Goal: Information Seeking & Learning: Learn about a topic

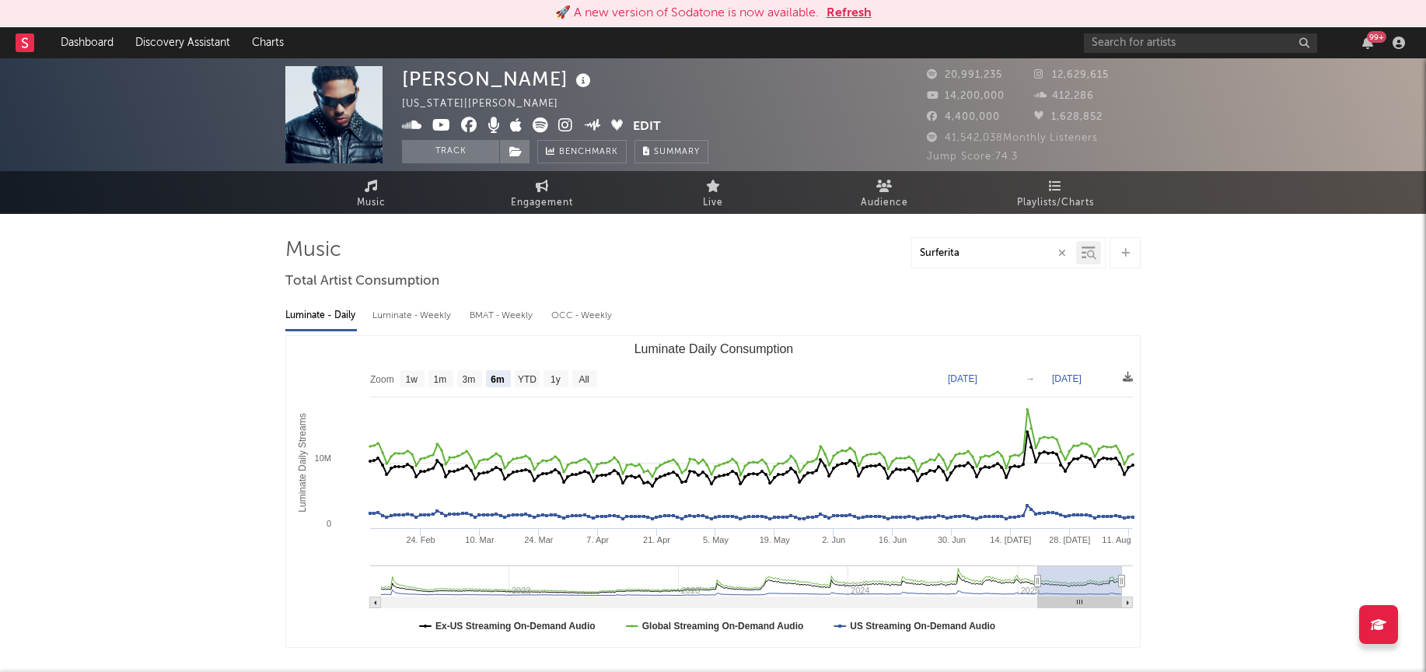
select select "6m"
select select "1w"
click at [1154, 44] on input "text" at bounding box center [1200, 42] width 233 height 19
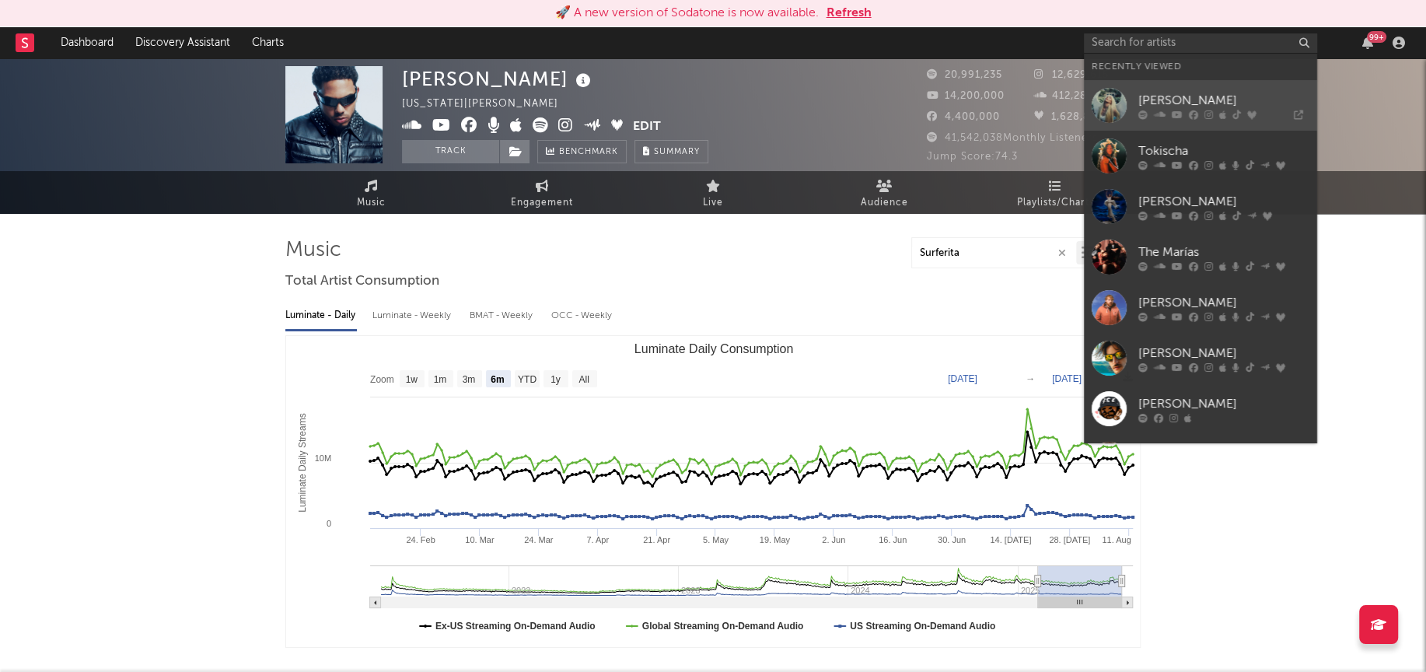
click at [1118, 111] on div at bounding box center [1109, 105] width 35 height 35
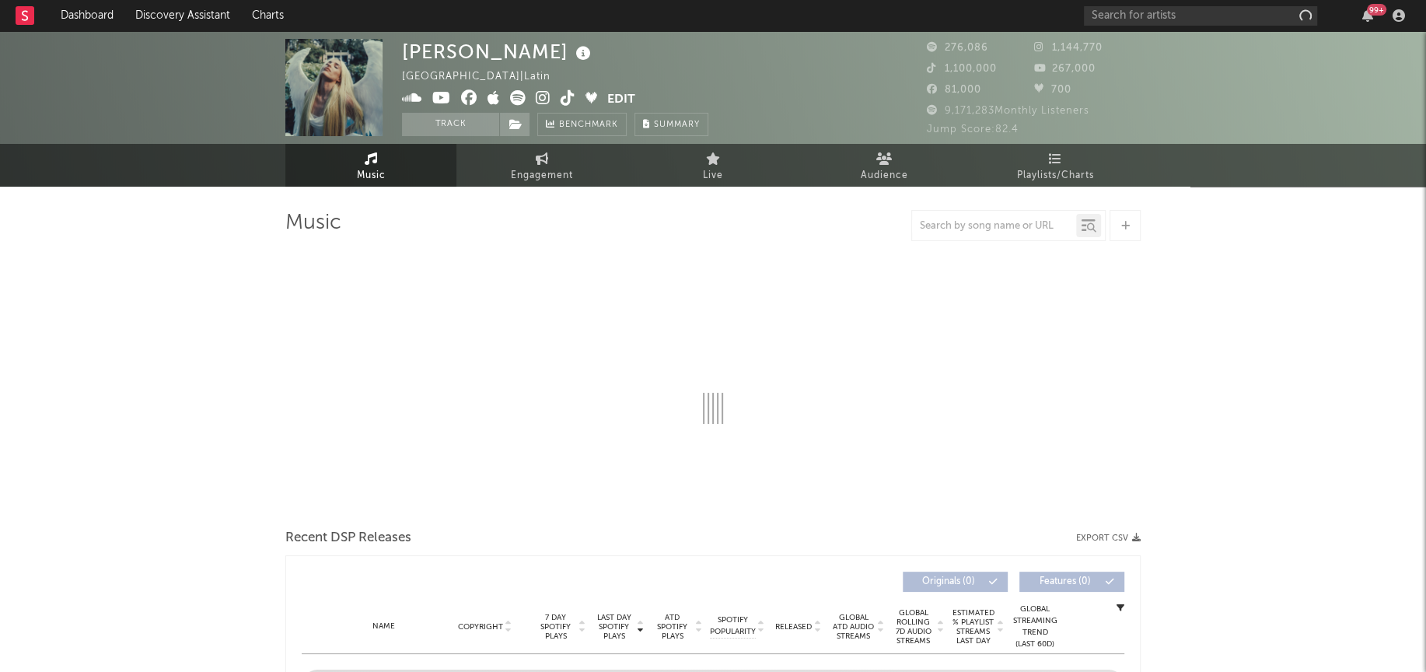
select select "6m"
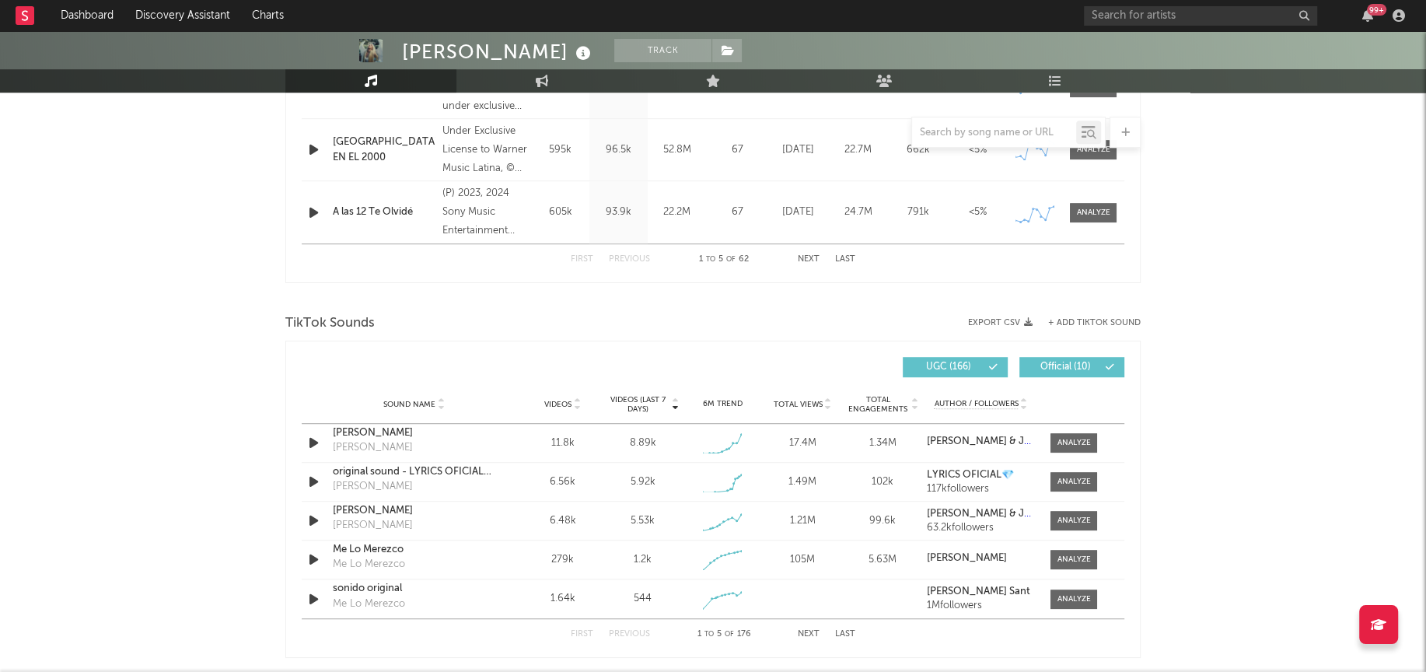
scroll to position [868, 0]
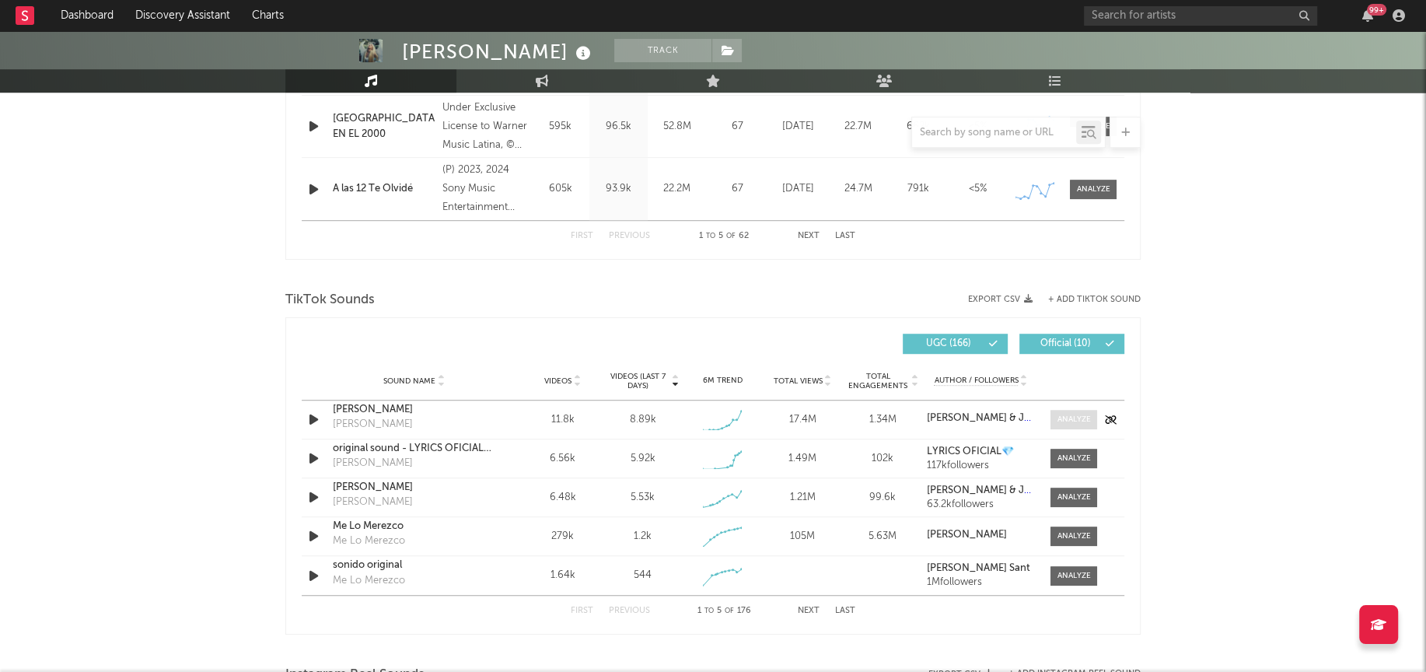
click at [1074, 424] on span at bounding box center [1073, 419] width 47 height 19
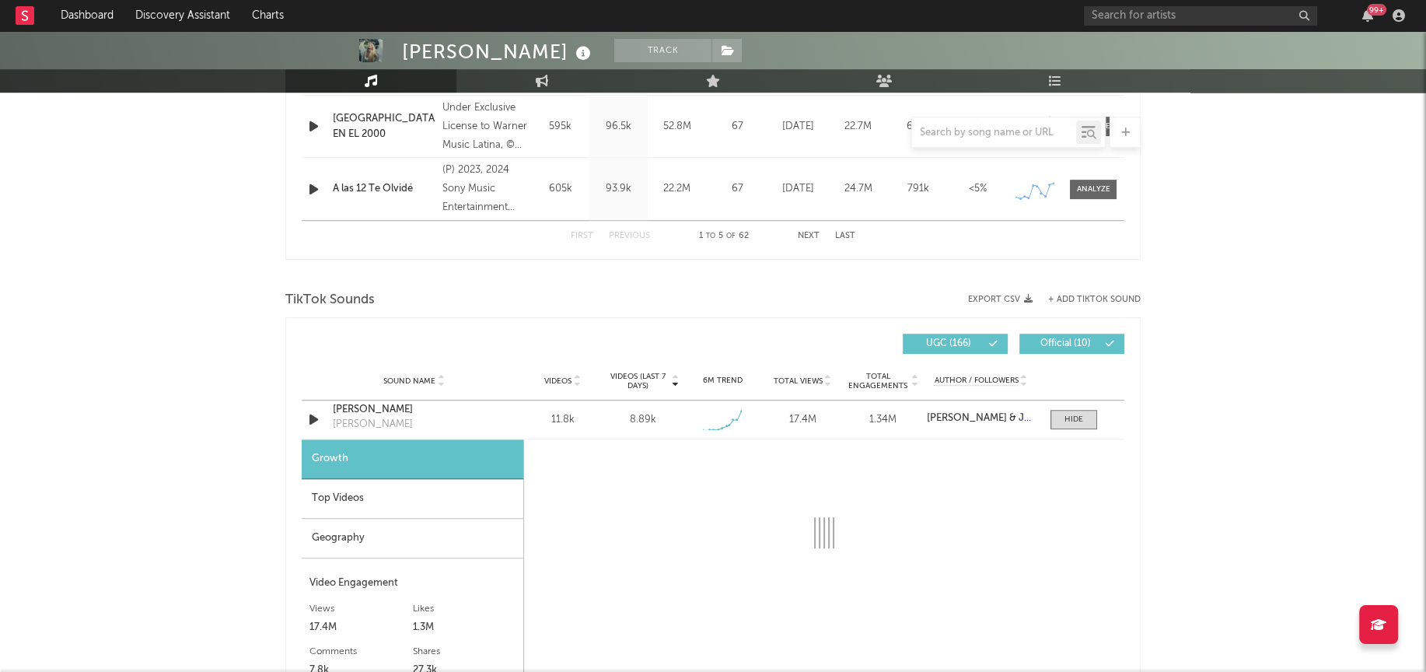
select select "1w"
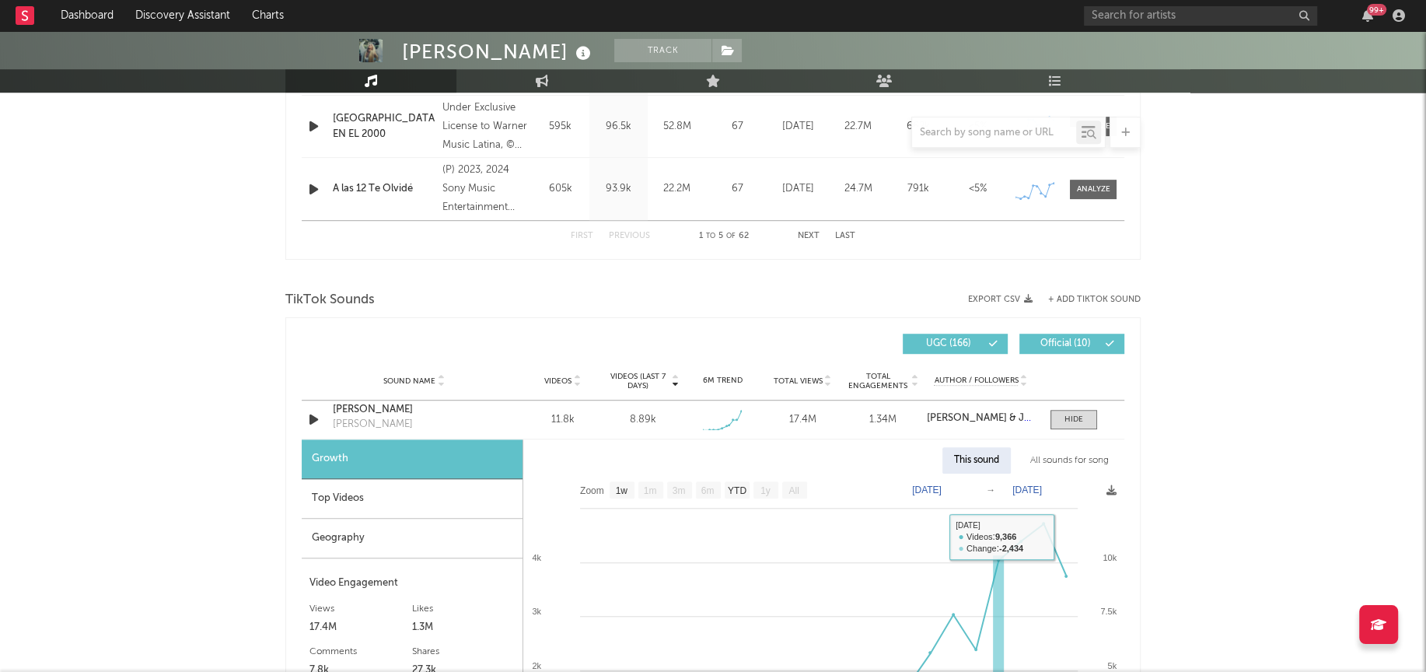
click at [1052, 451] on div "All sounds for song" at bounding box center [1070, 460] width 102 height 26
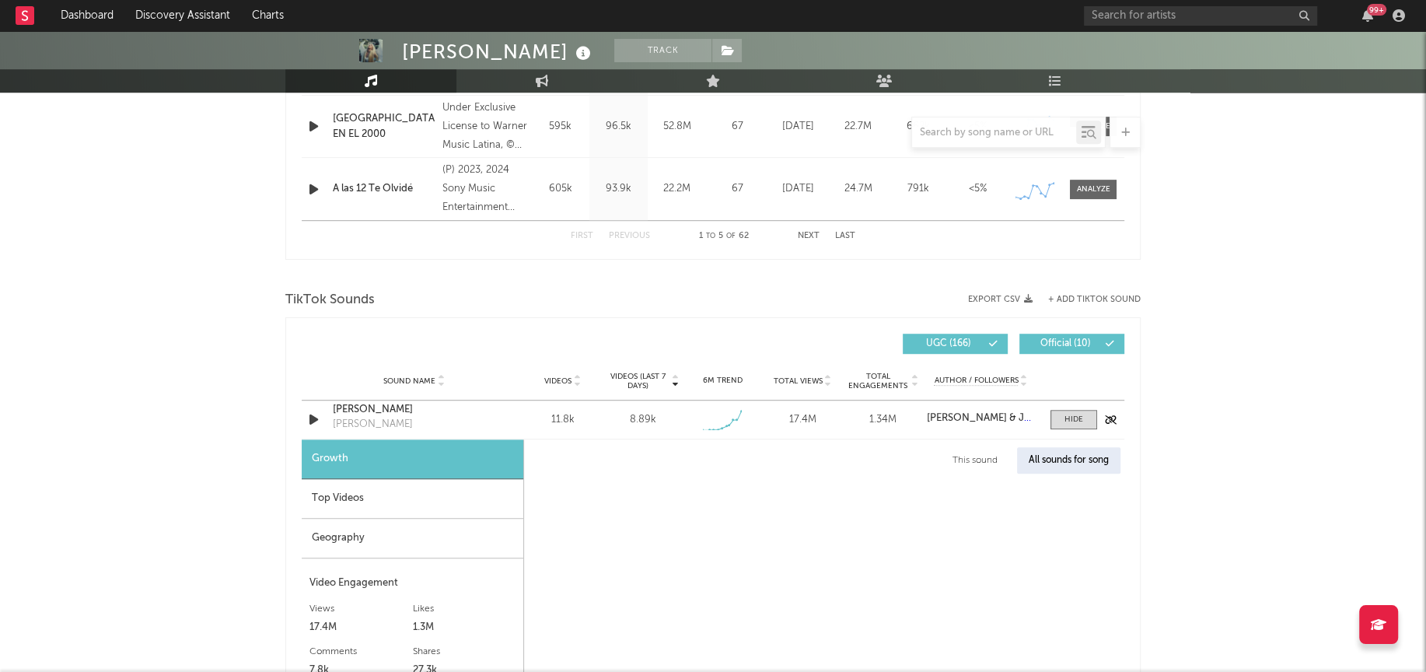
select select "1w"
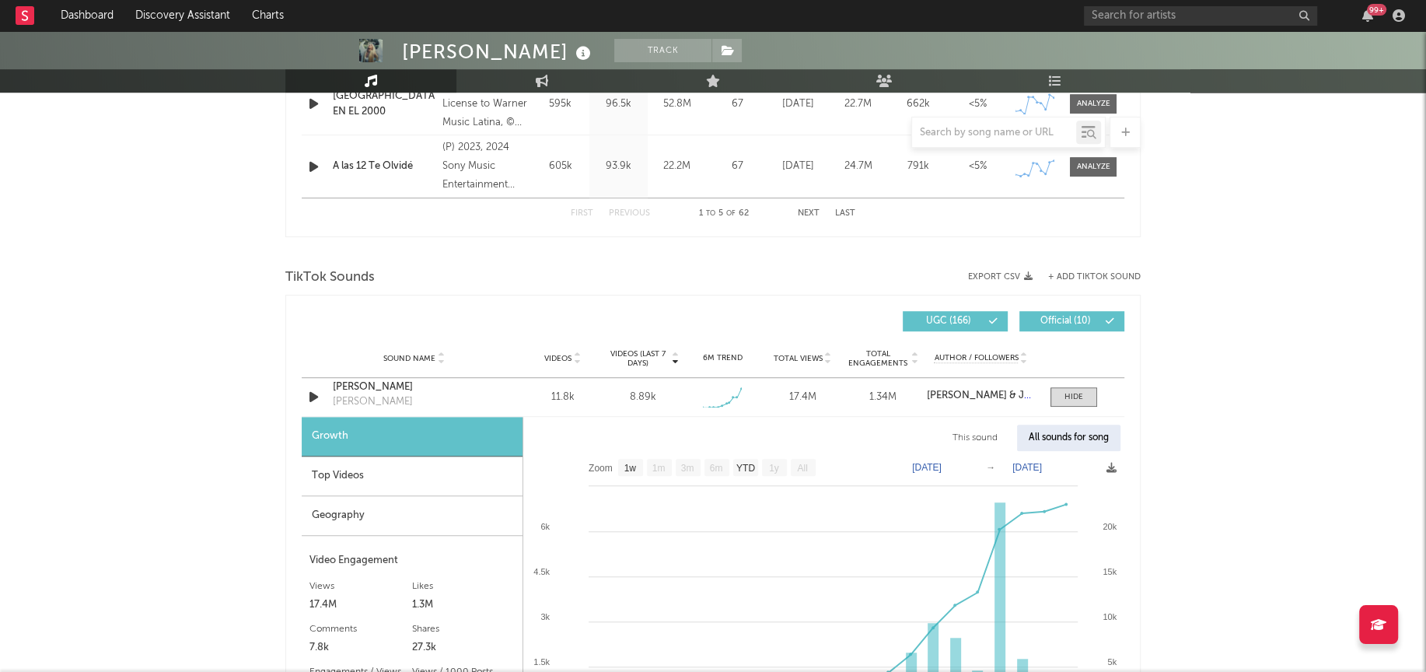
scroll to position [920, 0]
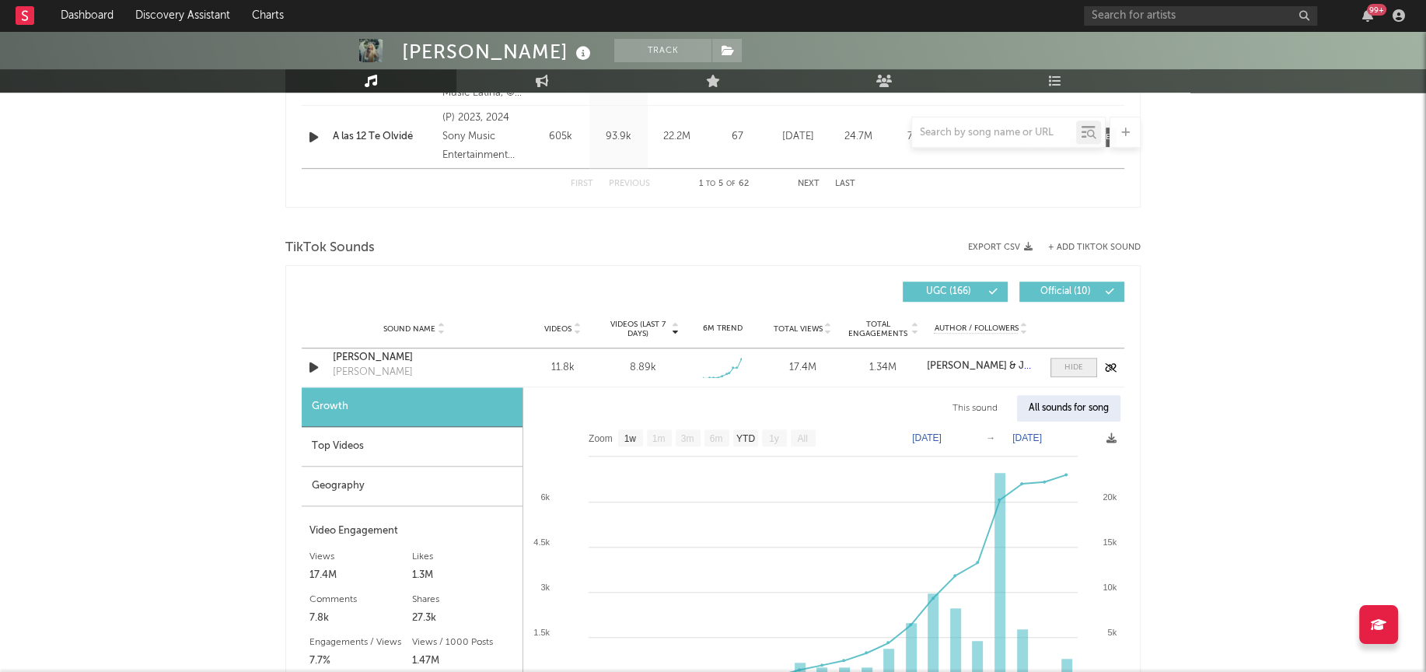
click at [1071, 368] on div at bounding box center [1073, 368] width 19 height 12
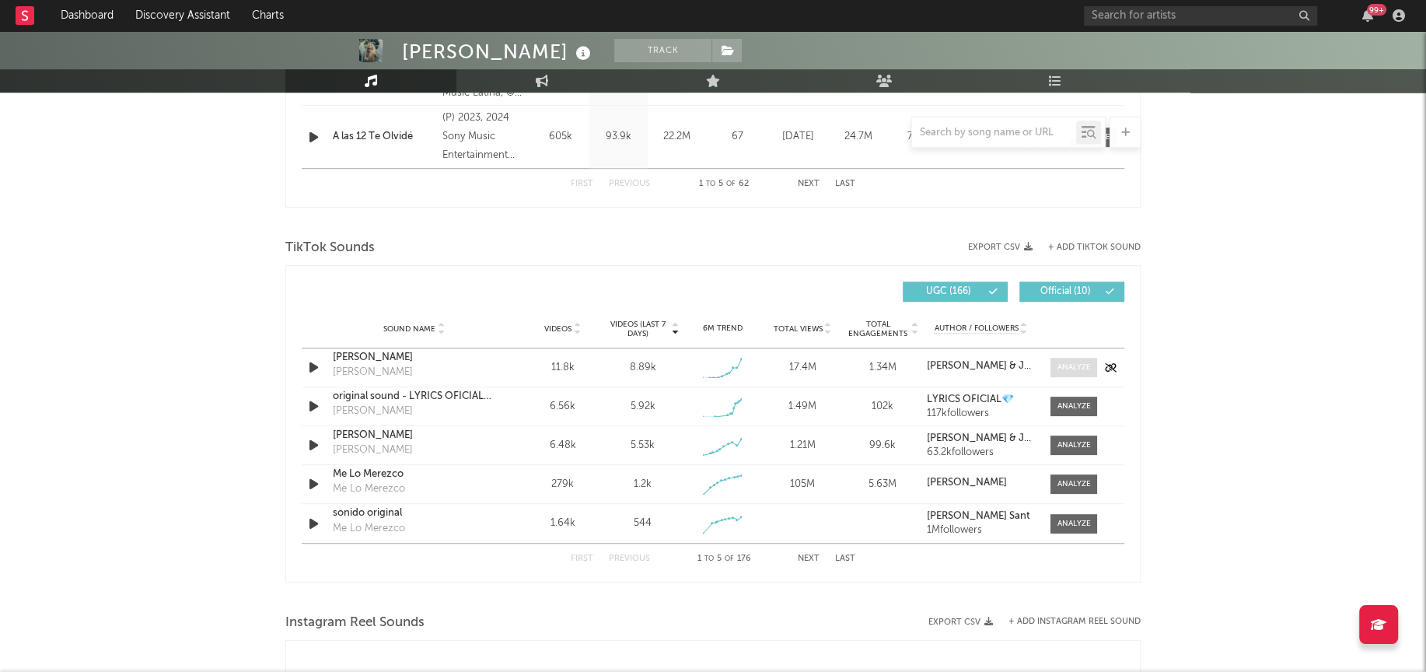
click at [1074, 365] on div at bounding box center [1073, 368] width 33 height 12
select select "1w"
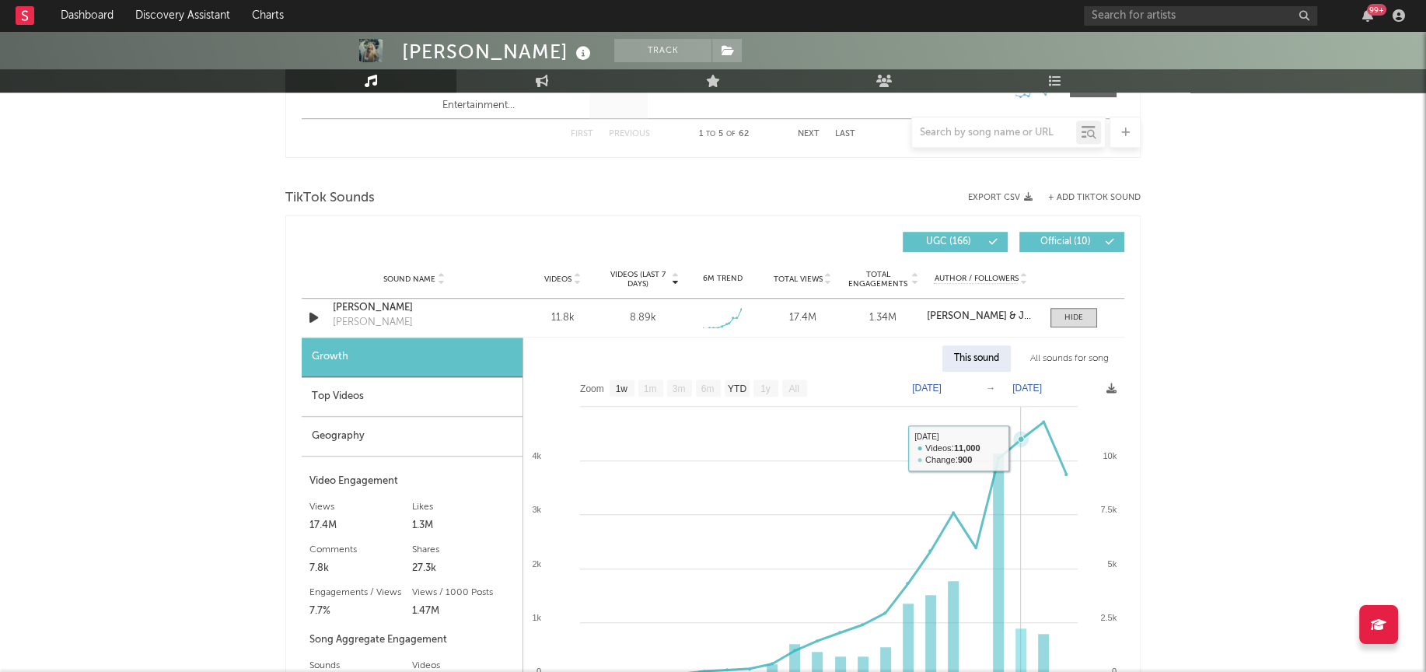
scroll to position [973, 0]
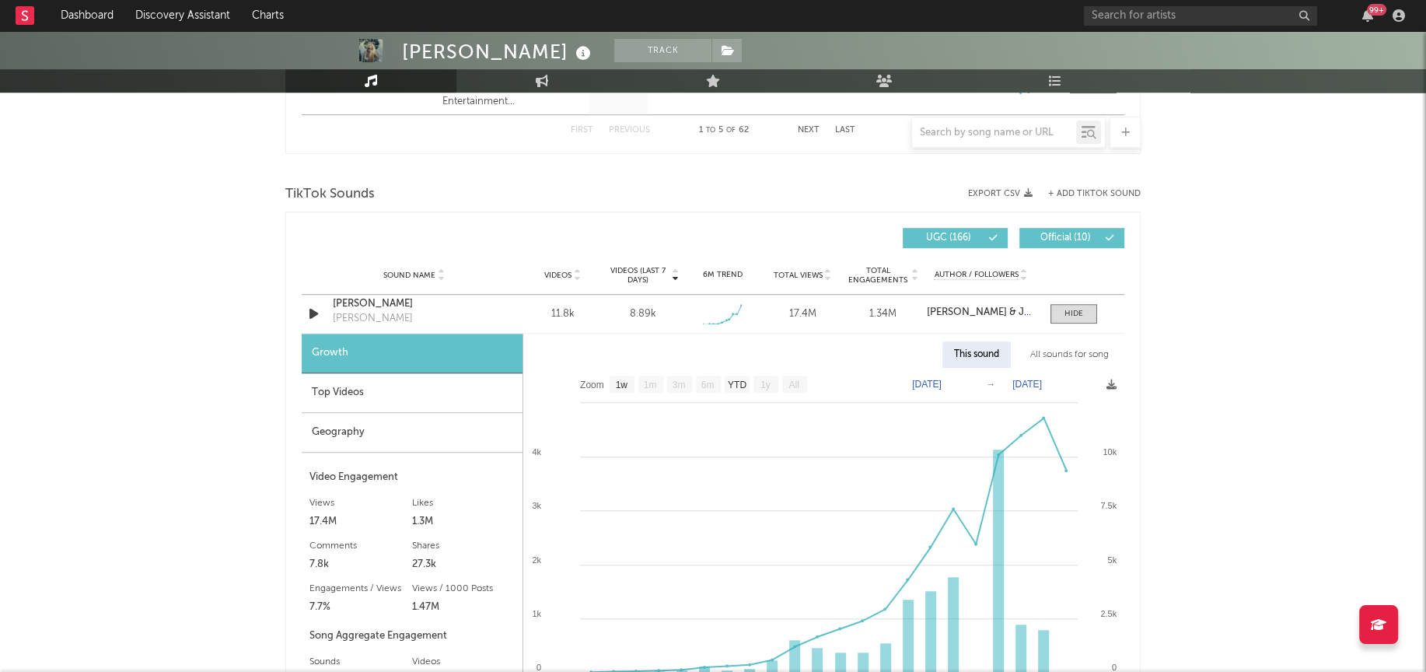
click at [329, 392] on div "Top Videos" at bounding box center [412, 393] width 221 height 40
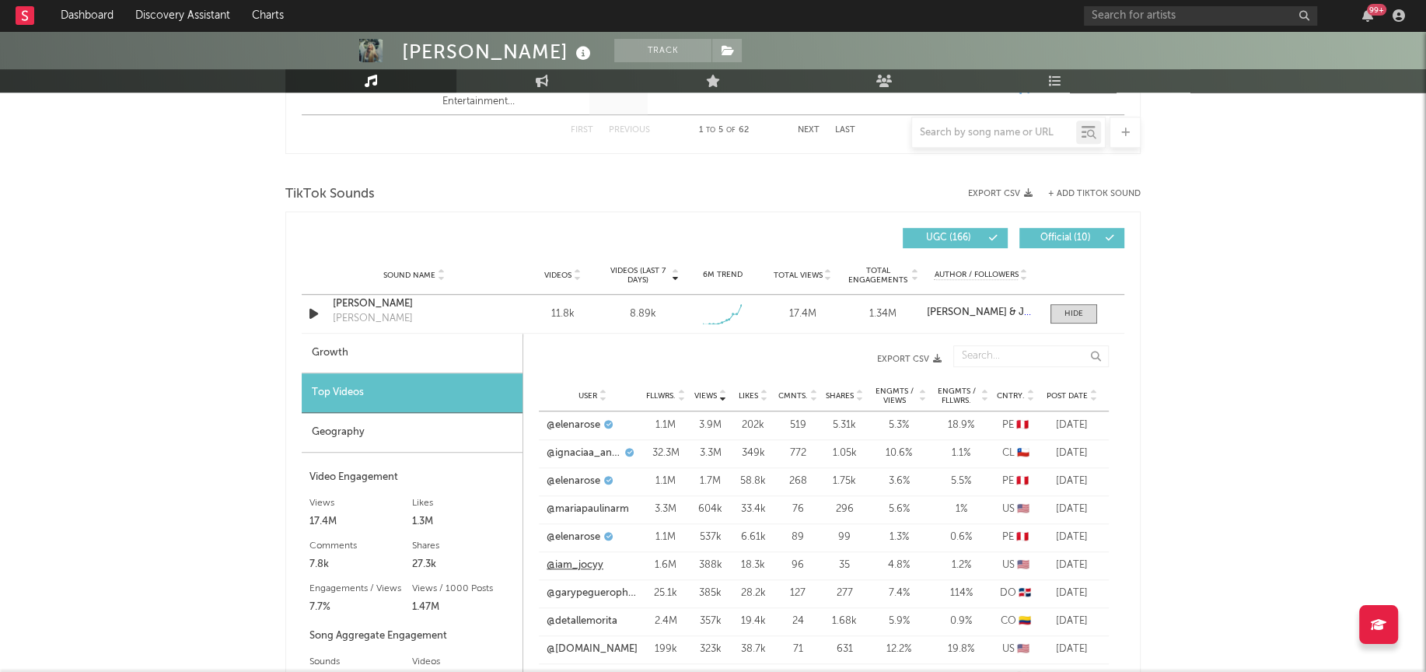
click at [573, 565] on link "@iam_jocyy" at bounding box center [575, 565] width 57 height 16
